Goal: Information Seeking & Learning: Learn about a topic

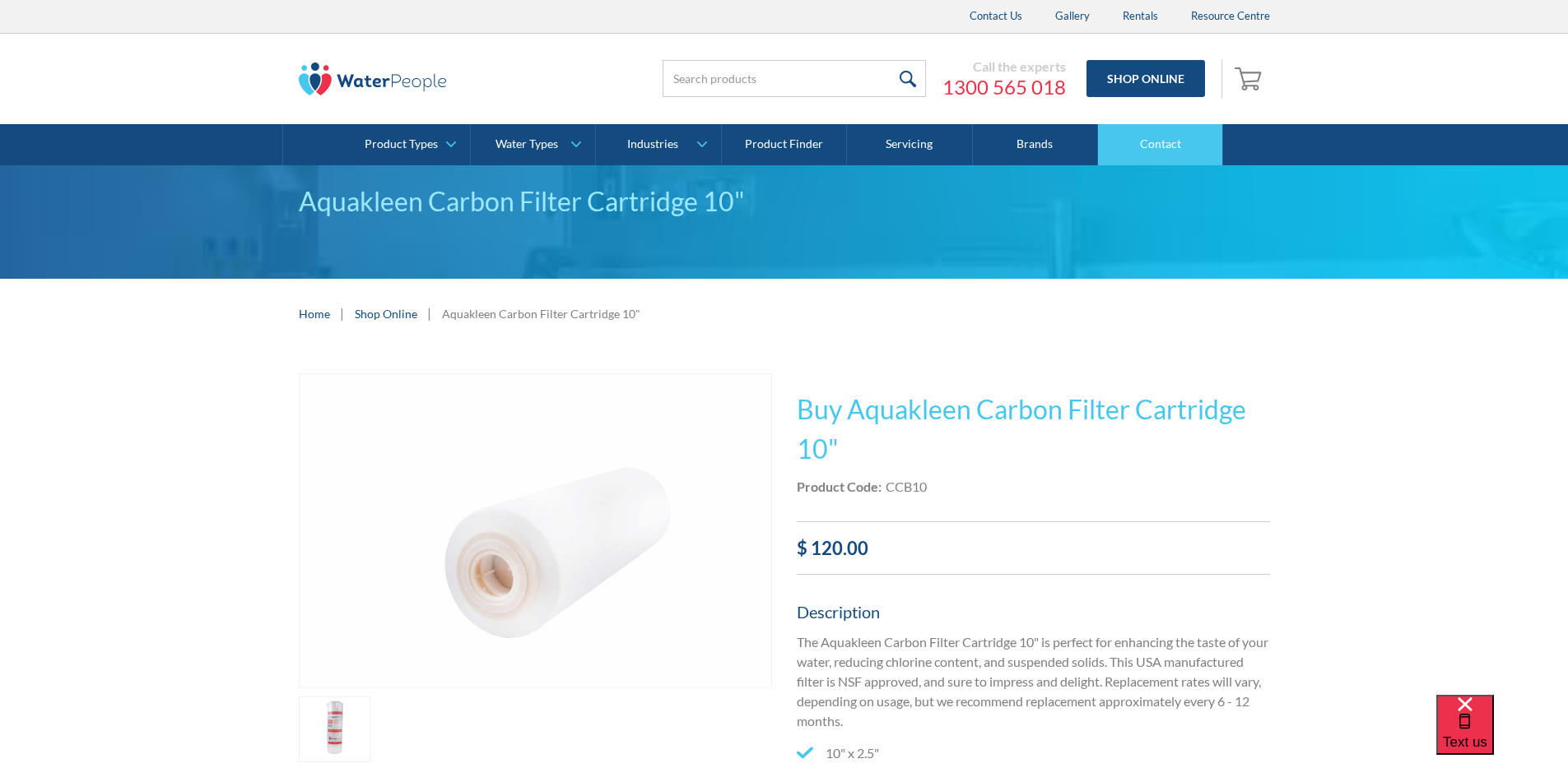
click at [1185, 131] on link "Contact" at bounding box center [1160, 144] width 125 height 41
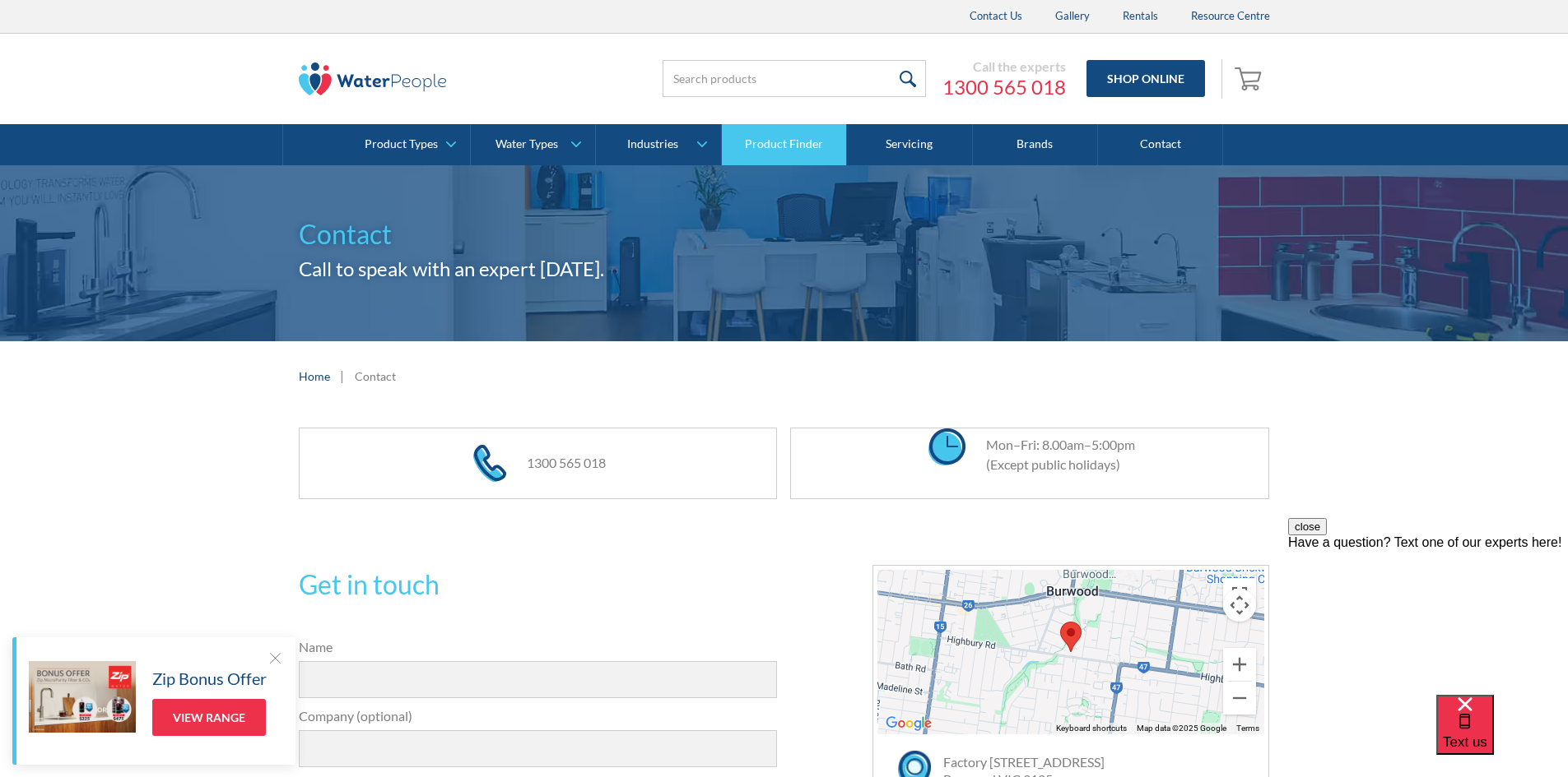
click at [817, 145] on link "Product Finder" at bounding box center [784, 144] width 125 height 41
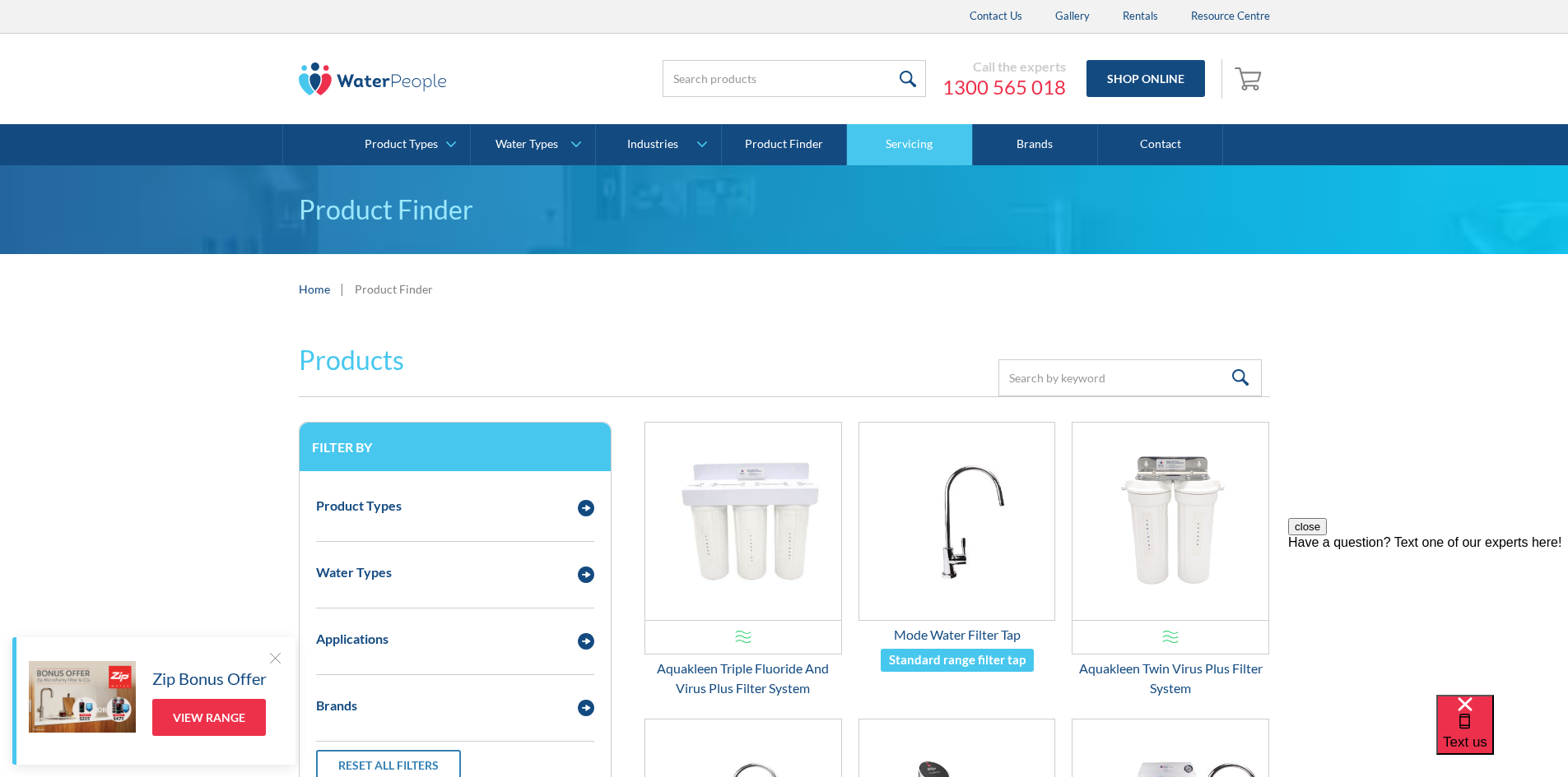
click at [908, 136] on link "Servicing" at bounding box center [910, 144] width 125 height 41
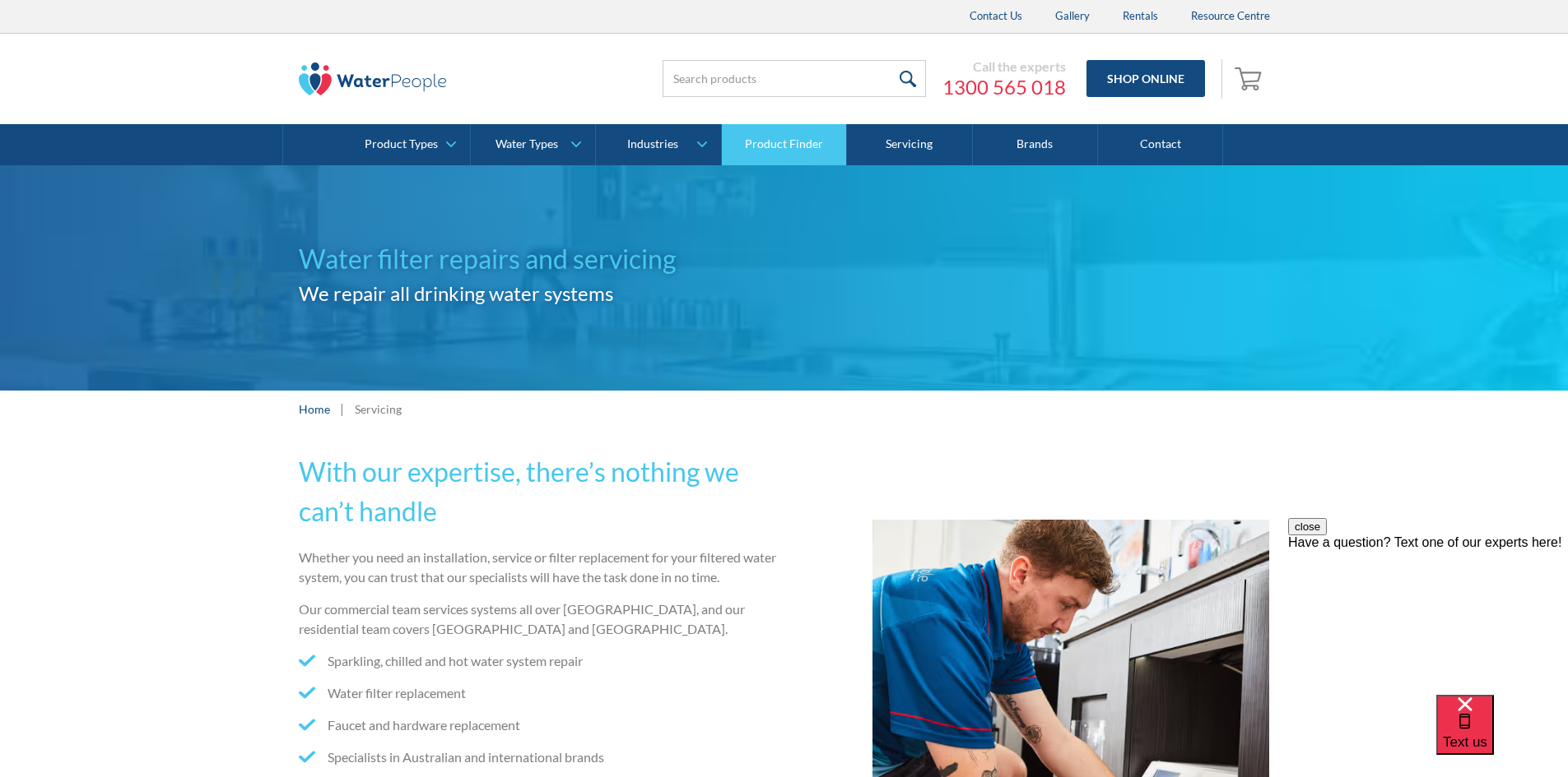
click at [801, 142] on link "Product Finder" at bounding box center [784, 144] width 125 height 41
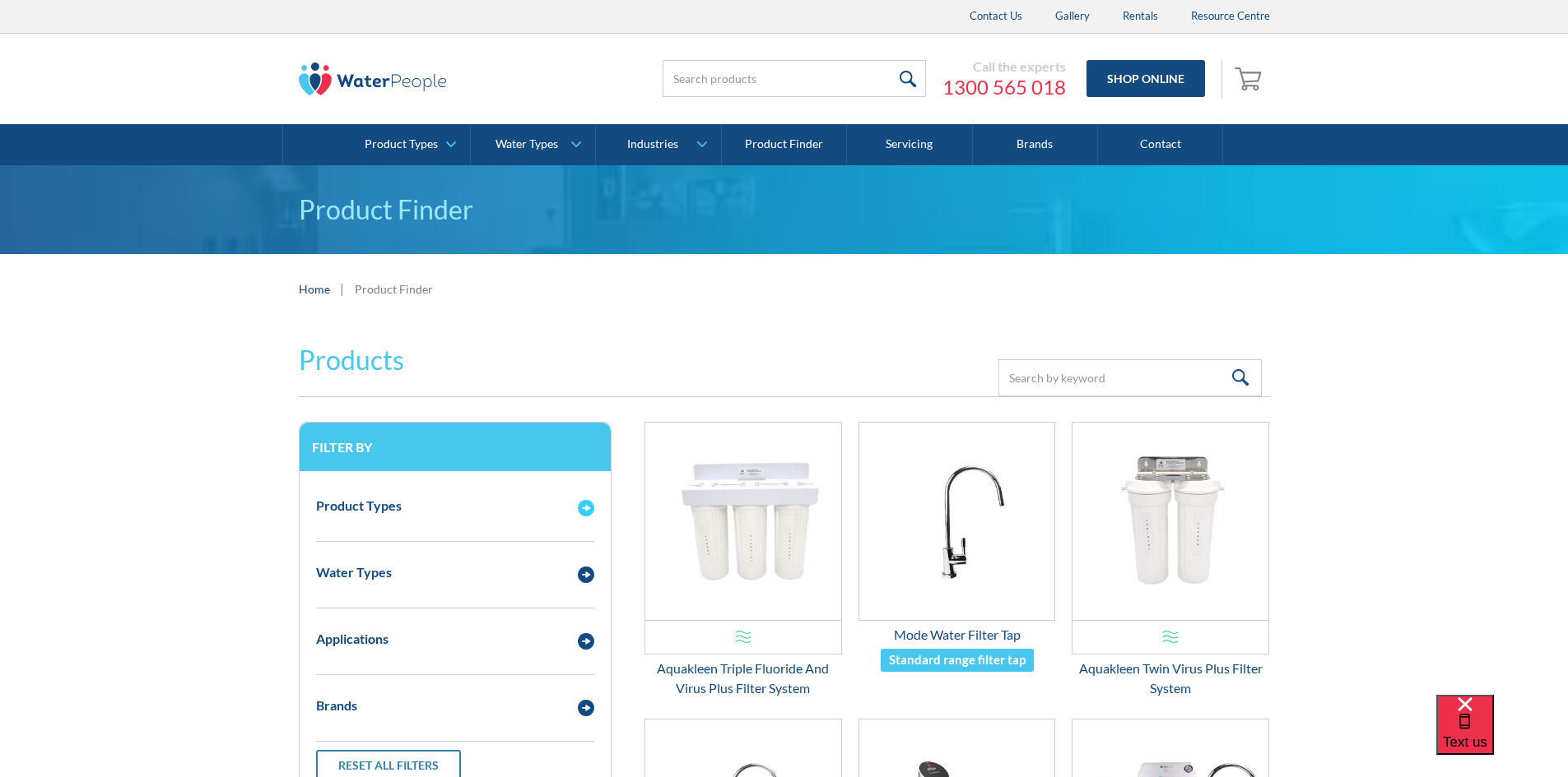
click at [576, 503] on div "Email Form 3" at bounding box center [586, 507] width 33 height 21
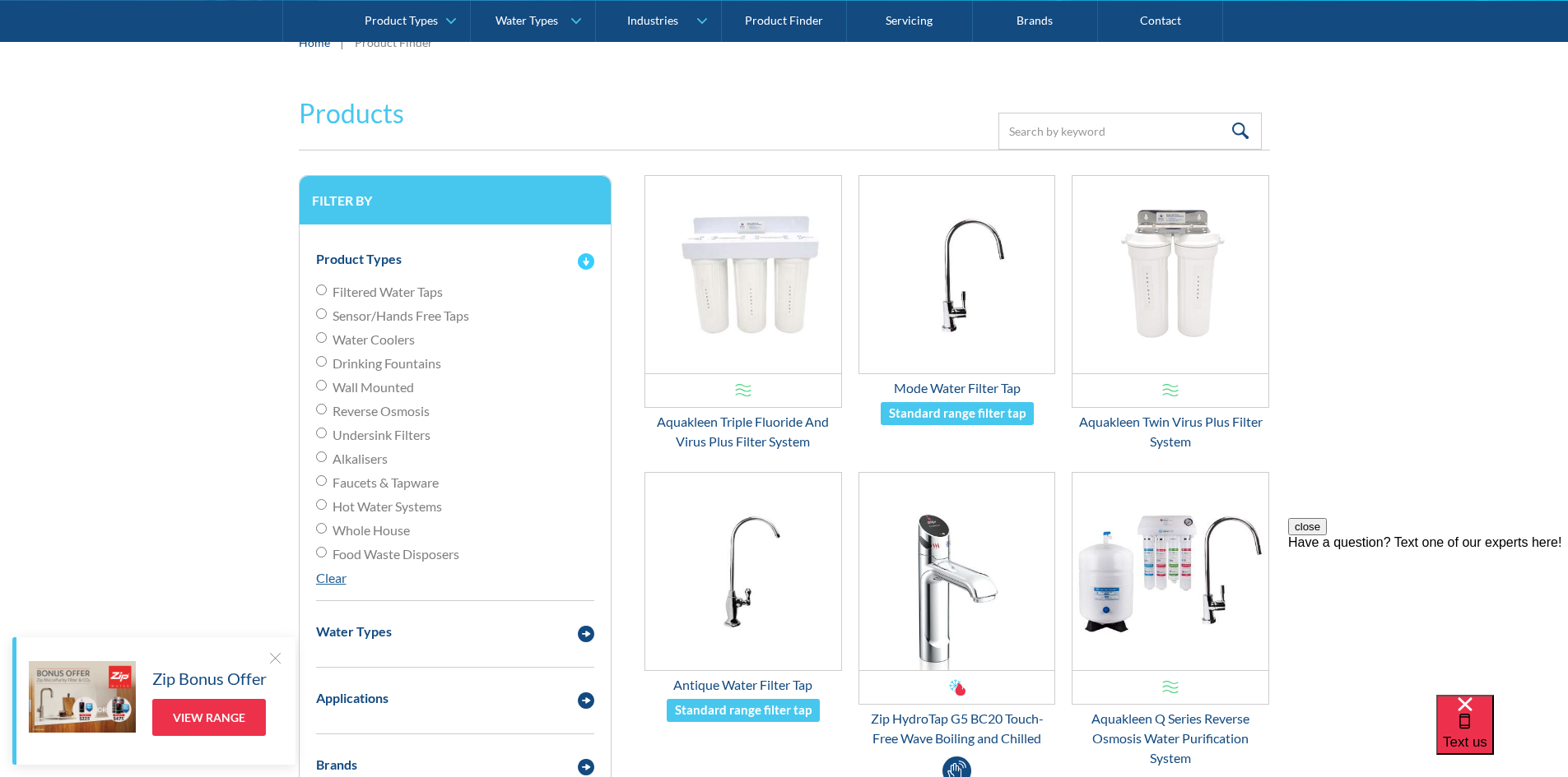
click at [582, 261] on img "Email Form 3" at bounding box center [585, 261] width 17 height 17
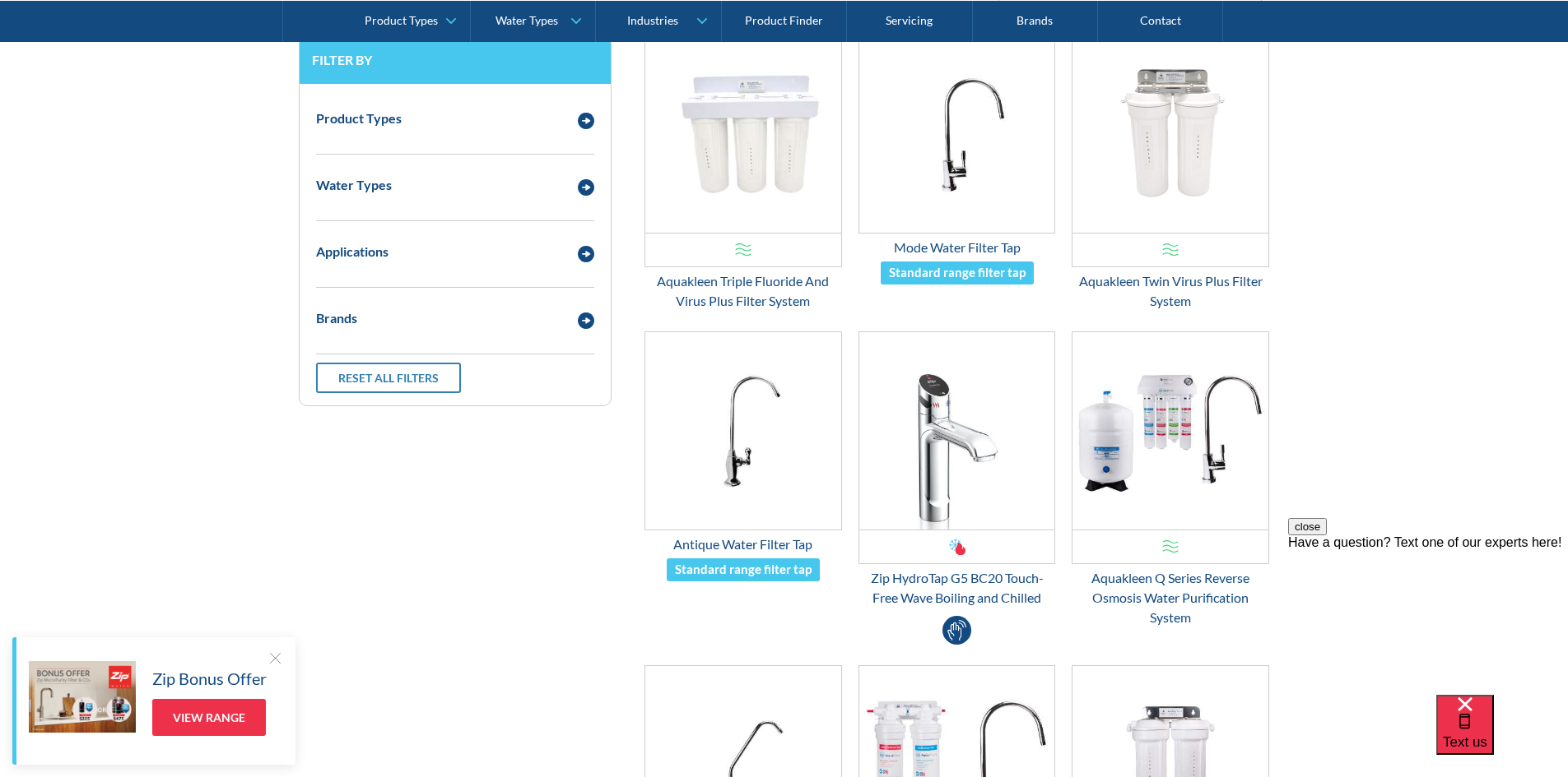
scroll to position [740, 0]
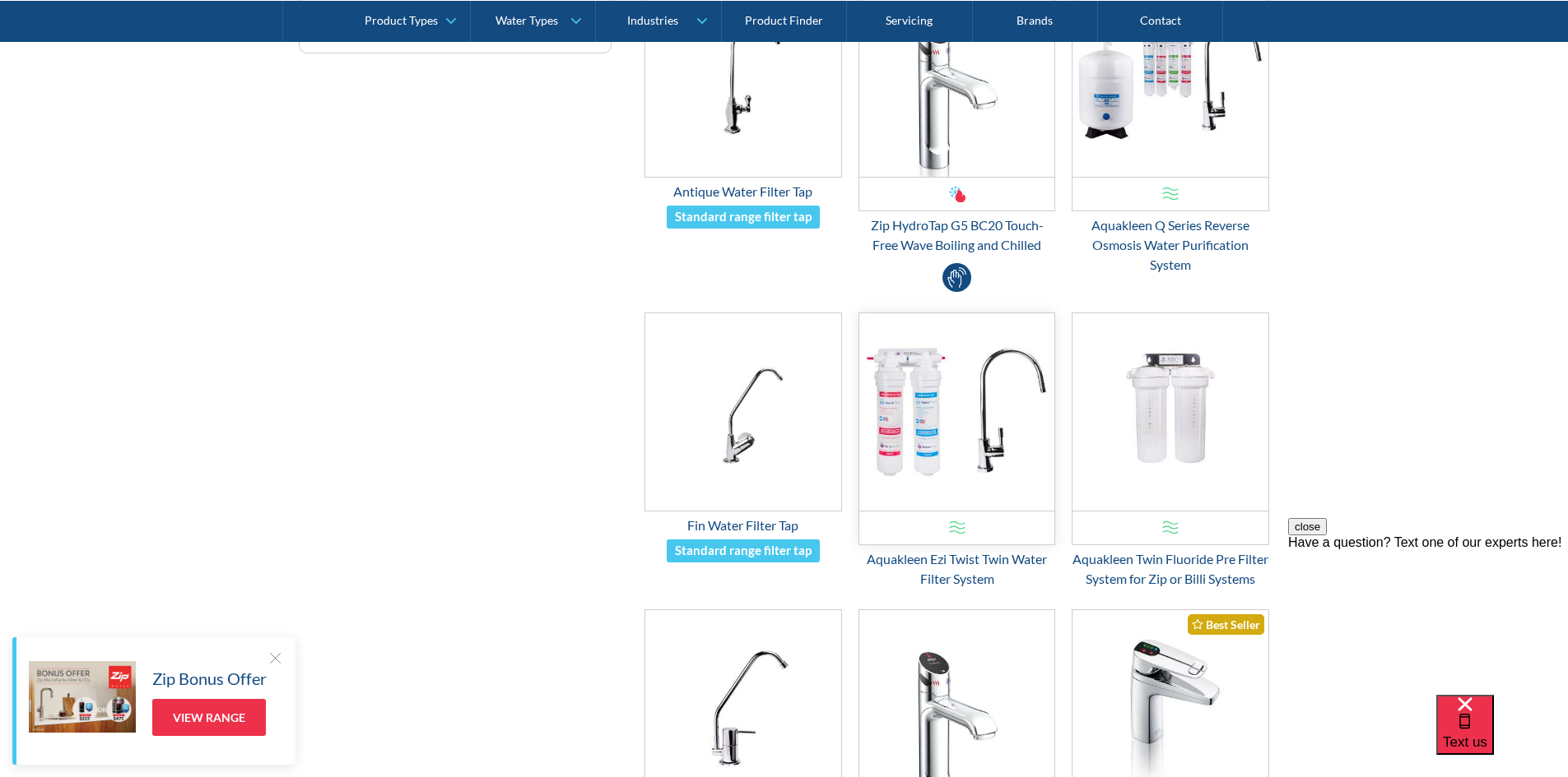
click at [923, 429] on img "Email Form 3" at bounding box center [957, 412] width 196 height 197
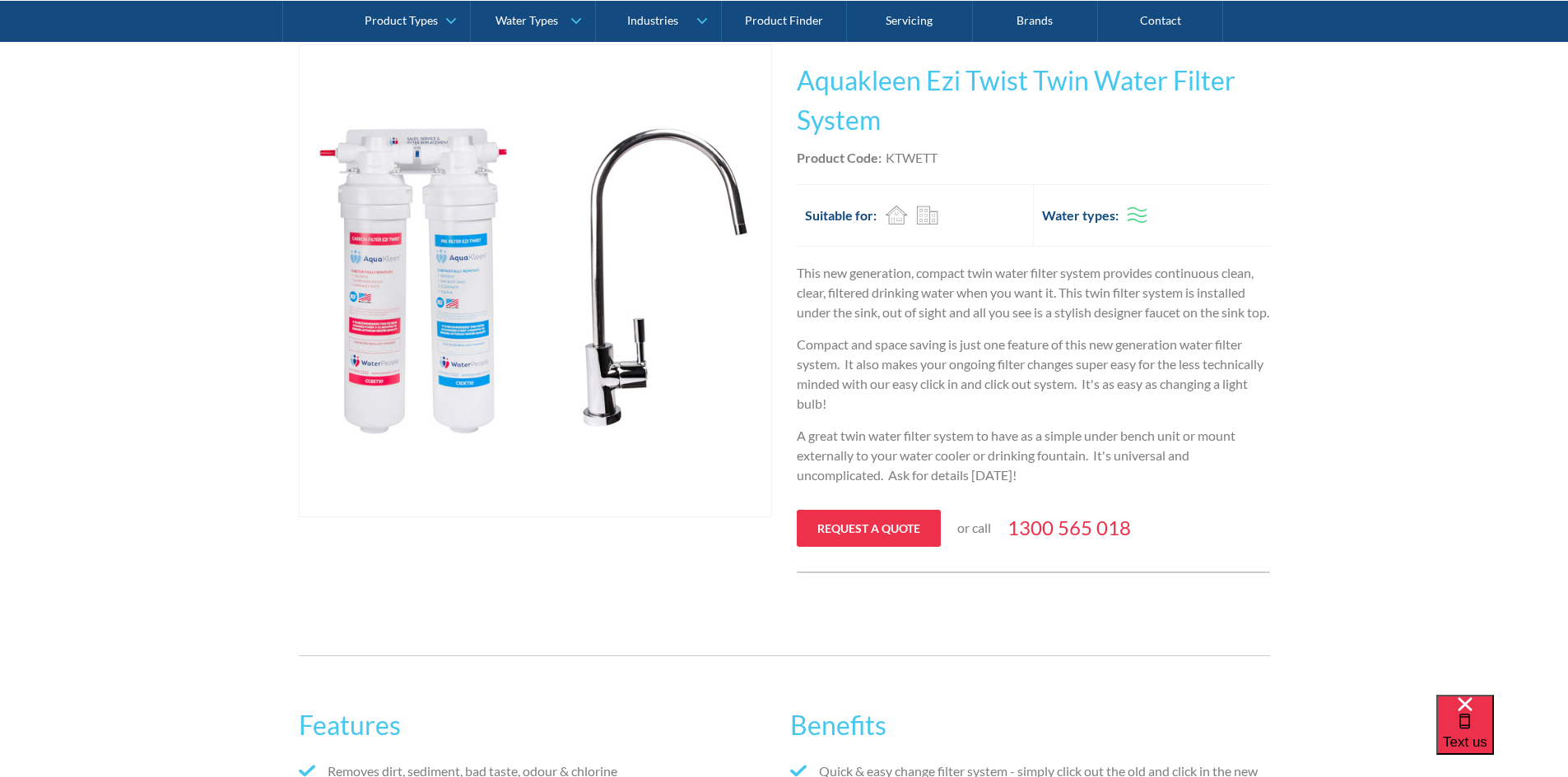
click at [375, 395] on img "open lightbox" at bounding box center [535, 281] width 471 height 471
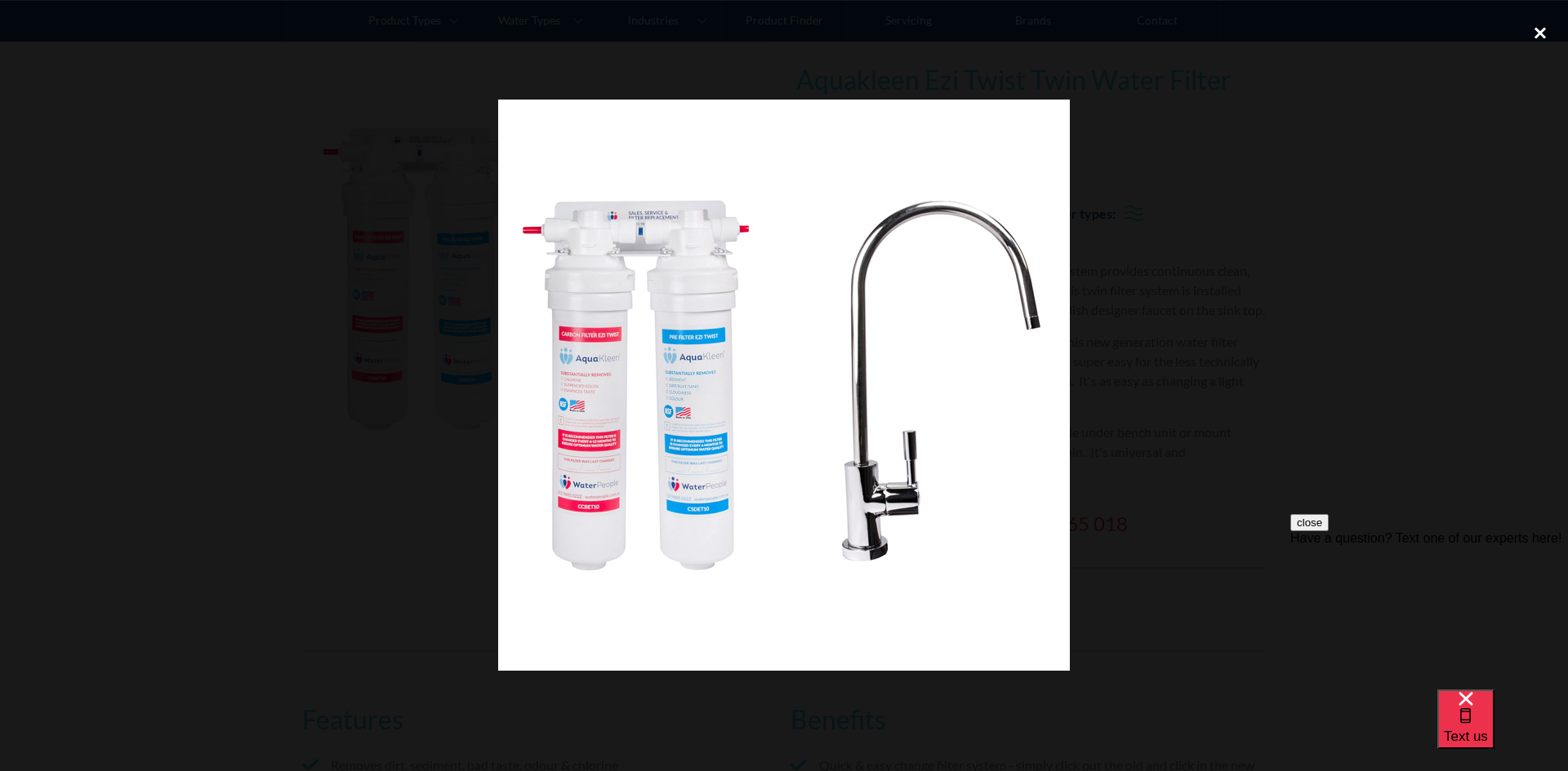
click at [1527, 30] on div "close lightbox" at bounding box center [1540, 34] width 55 height 36
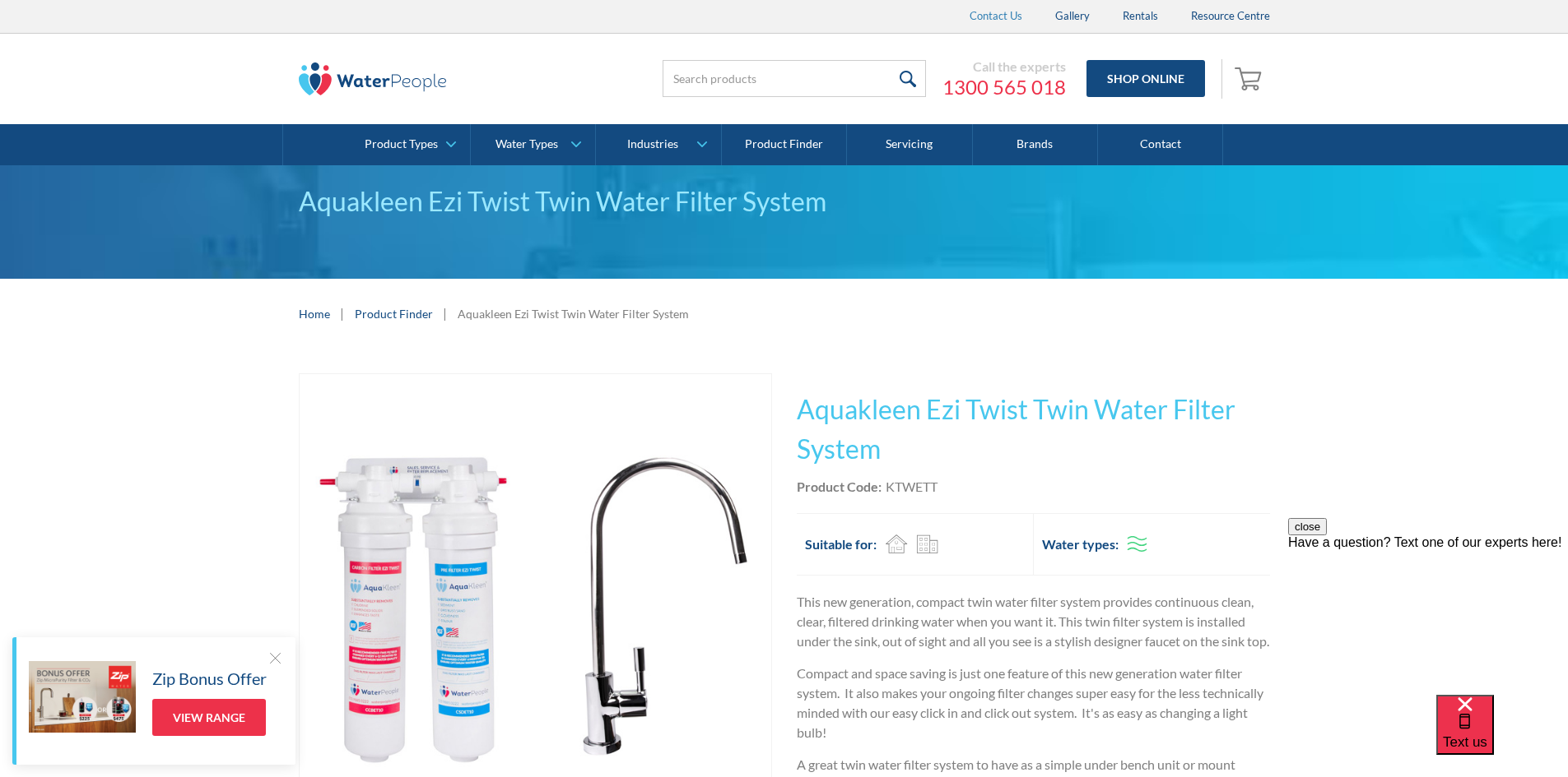
click at [1003, 14] on link "Contact Us" at bounding box center [996, 17] width 85 height 33
